Goal: Use online tool/utility: Utilize a website feature to perform a specific function

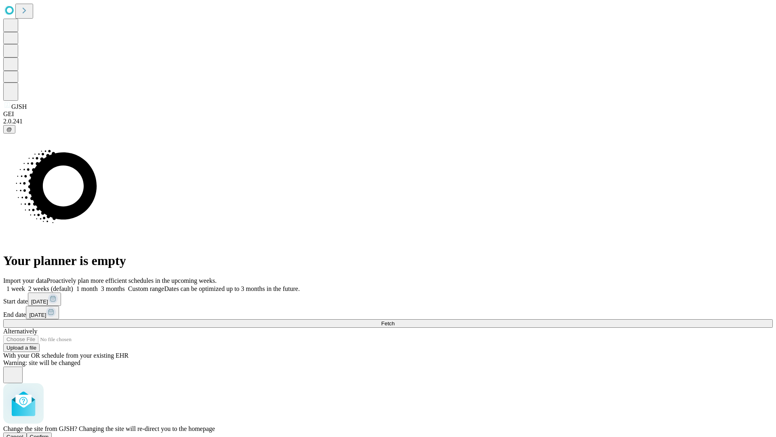
click at [49, 434] on span "Confirm" at bounding box center [39, 437] width 19 height 6
click at [98, 285] on label "1 month" at bounding box center [85, 288] width 25 height 7
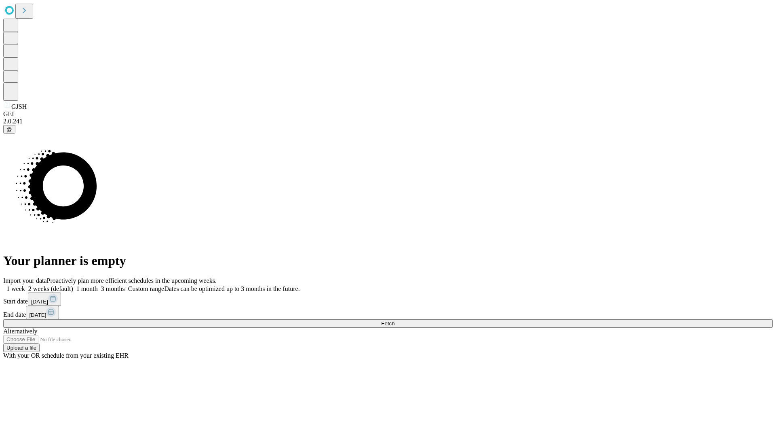
click at [395, 320] on span "Fetch" at bounding box center [387, 323] width 13 height 6
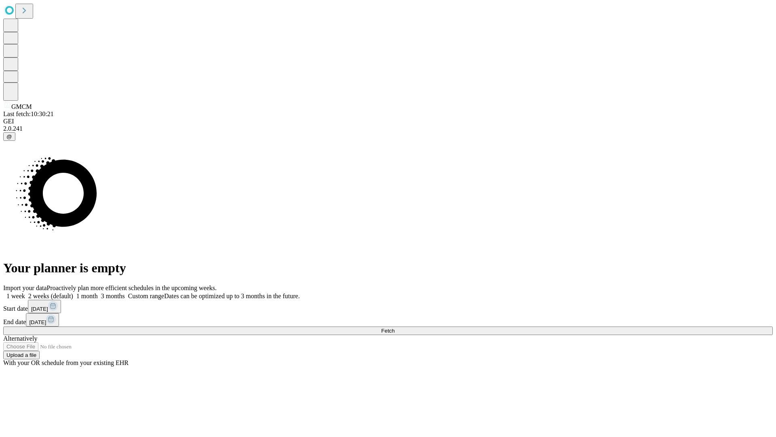
click at [98, 292] on label "1 month" at bounding box center [85, 295] width 25 height 7
click at [395, 328] on span "Fetch" at bounding box center [387, 331] width 13 height 6
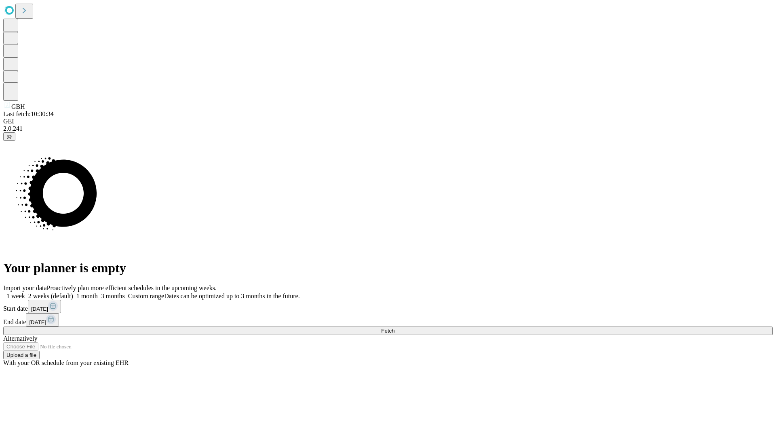
click at [98, 292] on label "1 month" at bounding box center [85, 295] width 25 height 7
click at [395, 328] on span "Fetch" at bounding box center [387, 331] width 13 height 6
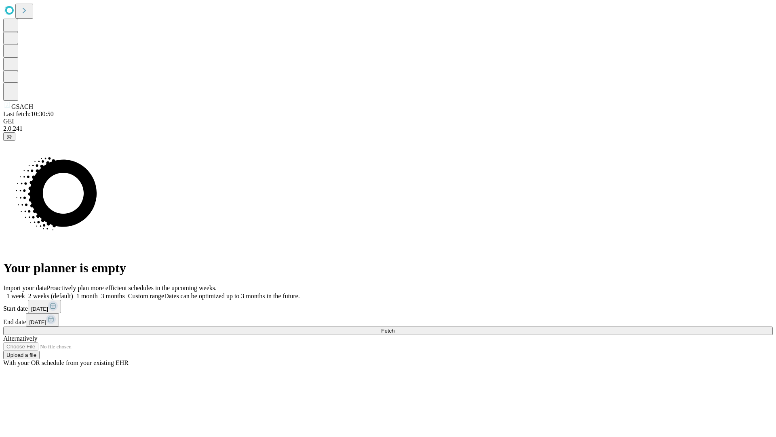
click at [98, 292] on label "1 month" at bounding box center [85, 295] width 25 height 7
click at [395, 328] on span "Fetch" at bounding box center [387, 331] width 13 height 6
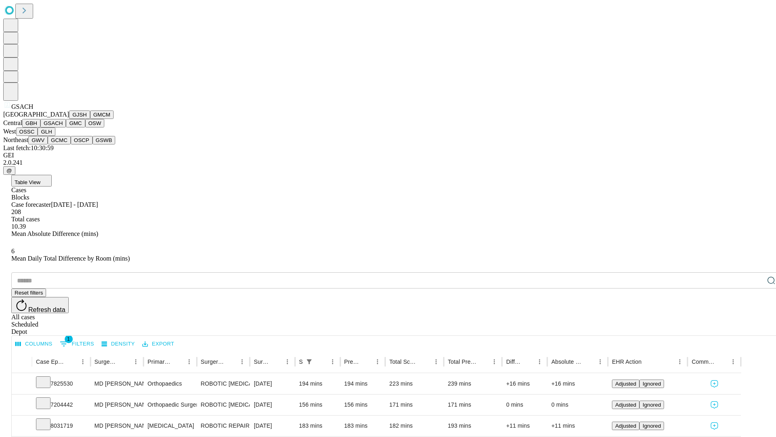
click at [66, 127] on button "GMC" at bounding box center [75, 123] width 19 height 8
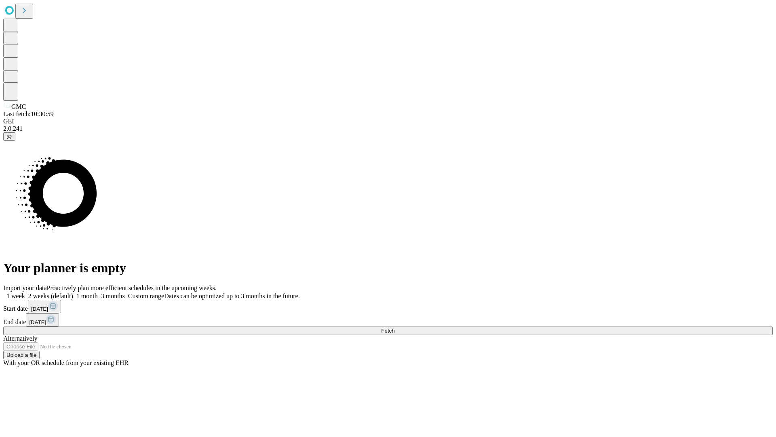
click at [98, 292] on label "1 month" at bounding box center [85, 295] width 25 height 7
click at [395, 328] on span "Fetch" at bounding box center [387, 331] width 13 height 6
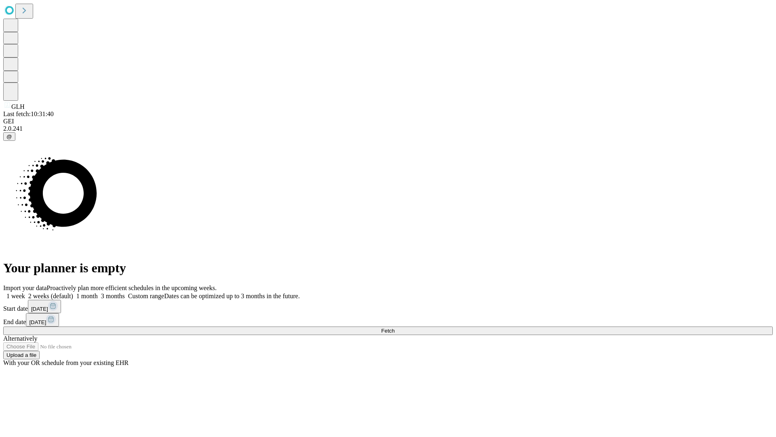
click at [98, 292] on label "1 month" at bounding box center [85, 295] width 25 height 7
click at [395, 328] on span "Fetch" at bounding box center [387, 331] width 13 height 6
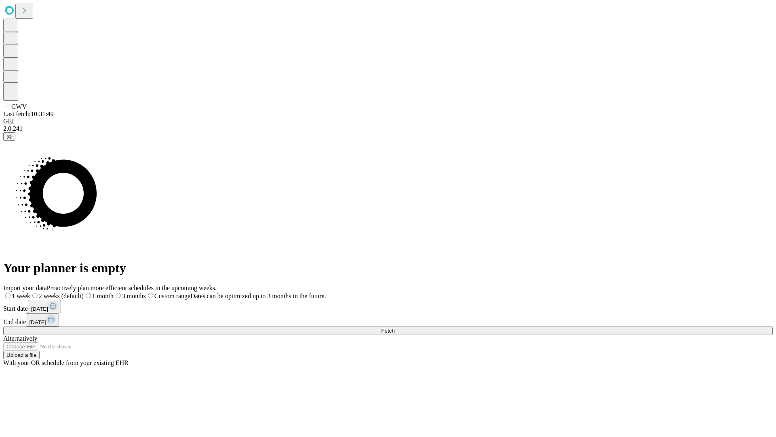
click at [114, 292] on label "1 month" at bounding box center [99, 295] width 30 height 7
click at [395, 328] on span "Fetch" at bounding box center [387, 331] width 13 height 6
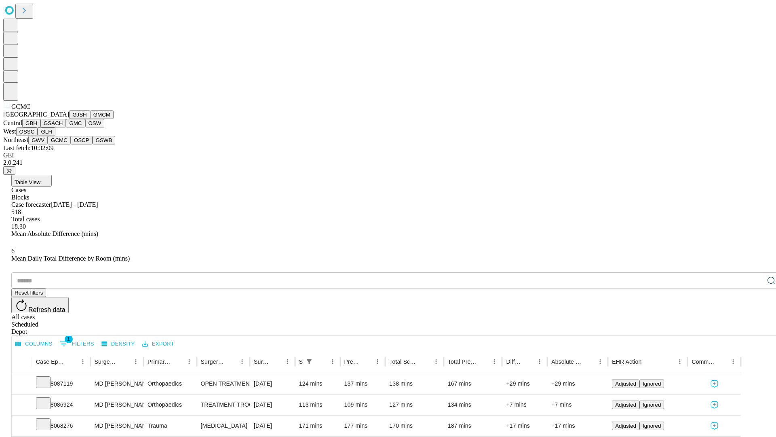
click at [71, 144] on button "OSCP" at bounding box center [82, 140] width 22 height 8
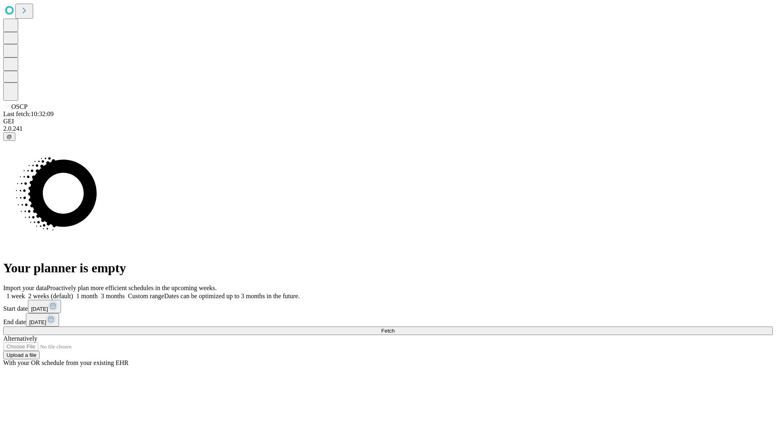
click at [98, 292] on label "1 month" at bounding box center [85, 295] width 25 height 7
click at [395, 328] on span "Fetch" at bounding box center [387, 331] width 13 height 6
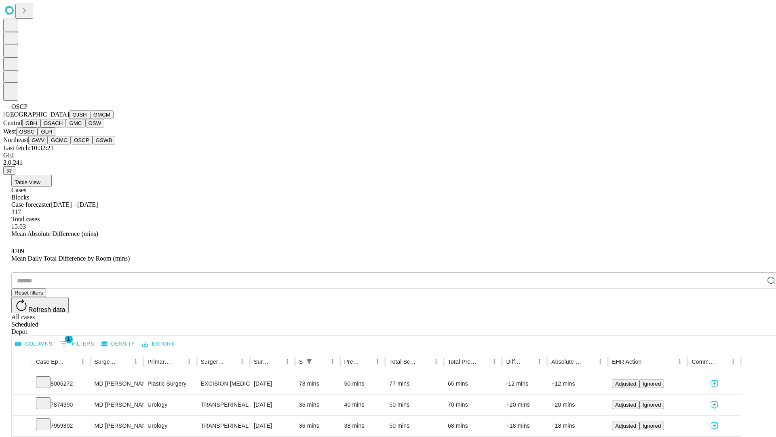
click at [93, 144] on button "GSWB" at bounding box center [104, 140] width 23 height 8
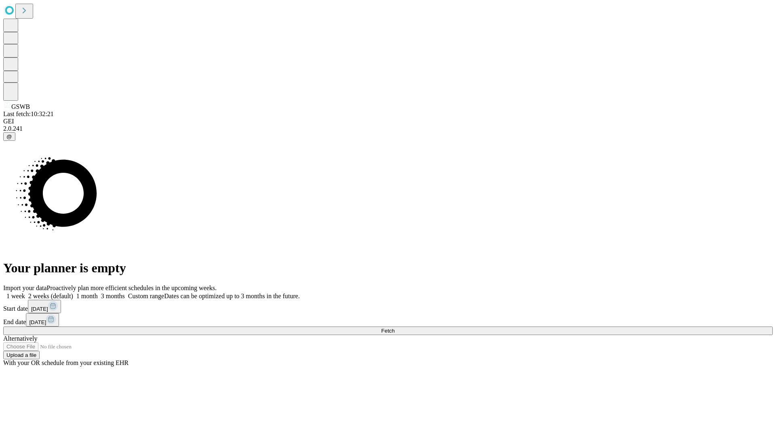
click at [395, 328] on span "Fetch" at bounding box center [387, 331] width 13 height 6
